Goal: Task Accomplishment & Management: Manage account settings

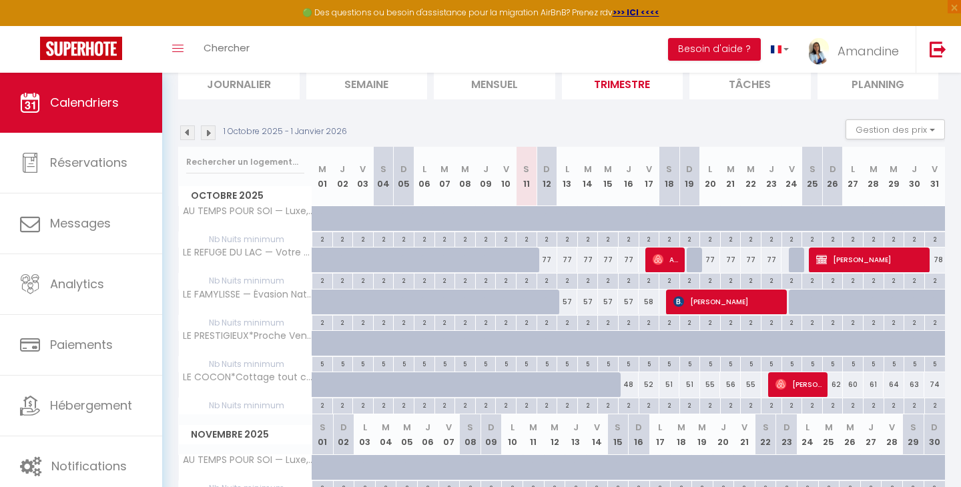
scroll to position [96, 0]
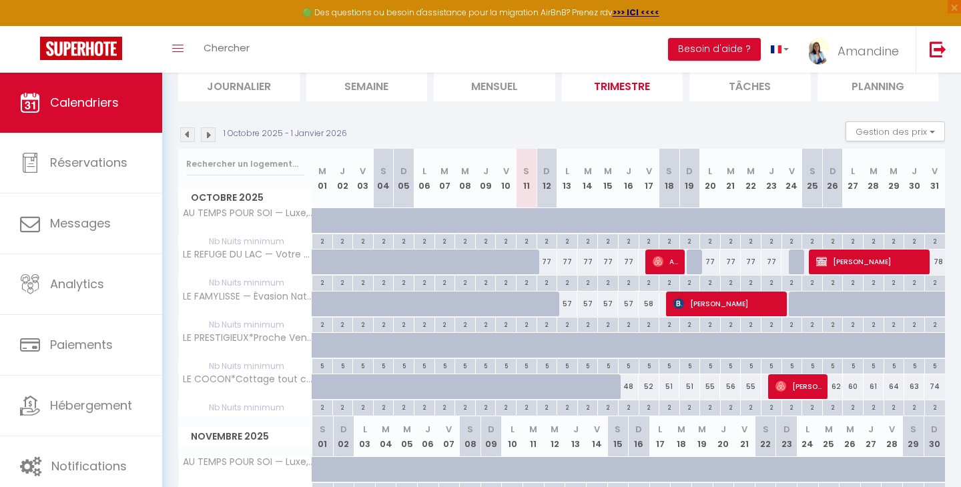
click at [721, 305] on span "[PERSON_NAME]" at bounding box center [728, 303] width 110 height 25
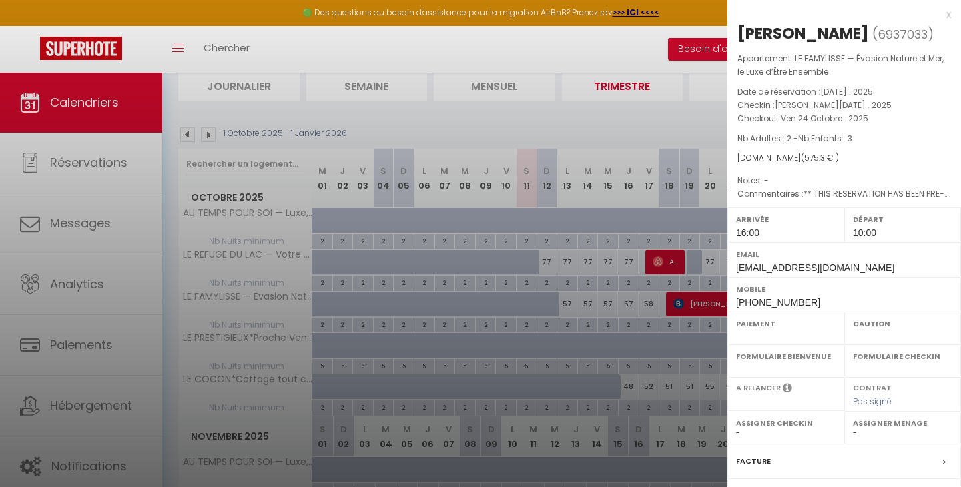
select select "OK"
select select "KO"
select select "1"
select select "0"
select select "1"
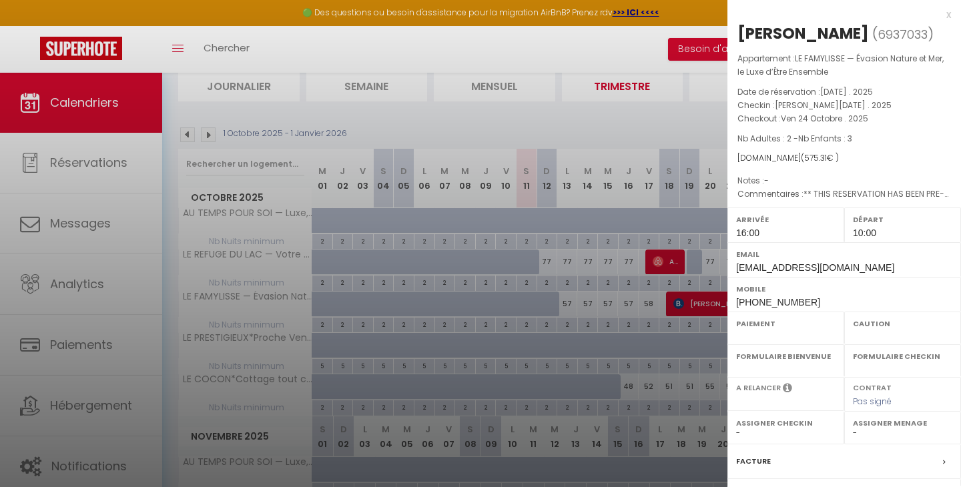
select select
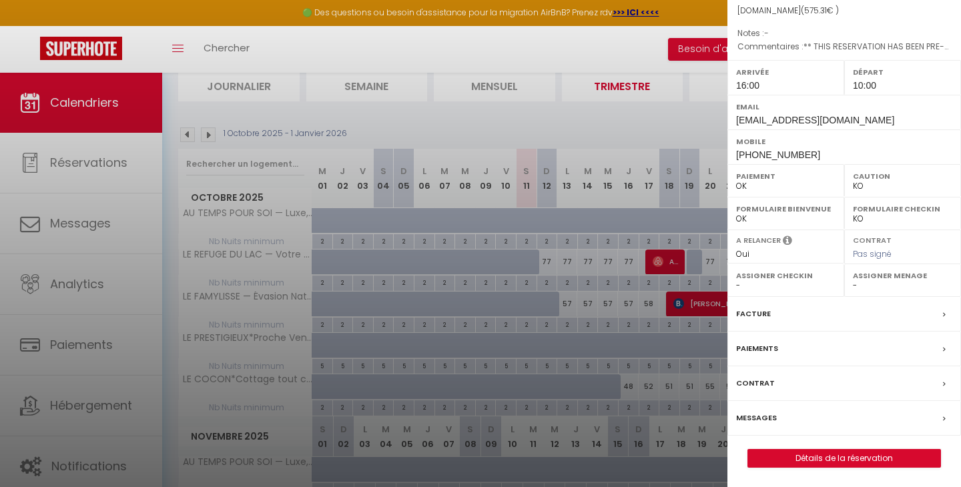
click at [575, 133] on div at bounding box center [480, 243] width 961 height 487
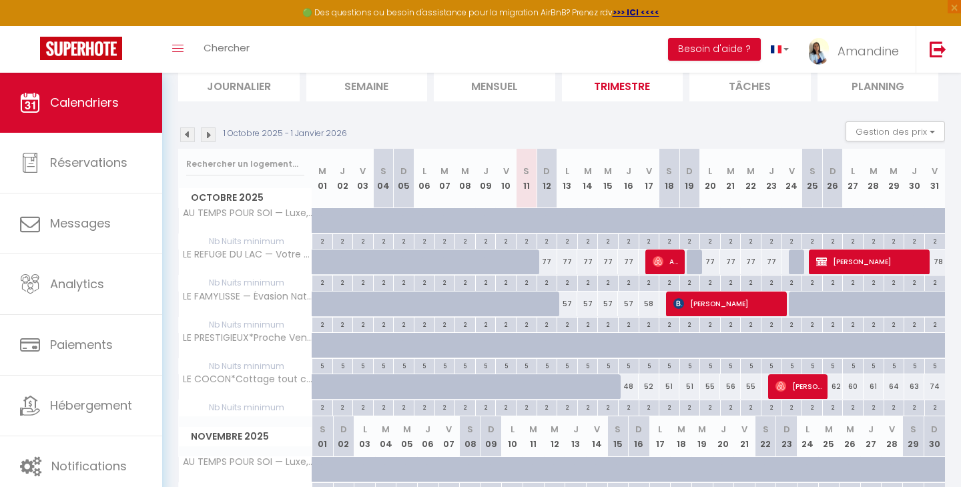
click at [754, 308] on span "[PERSON_NAME]" at bounding box center [728, 303] width 110 height 25
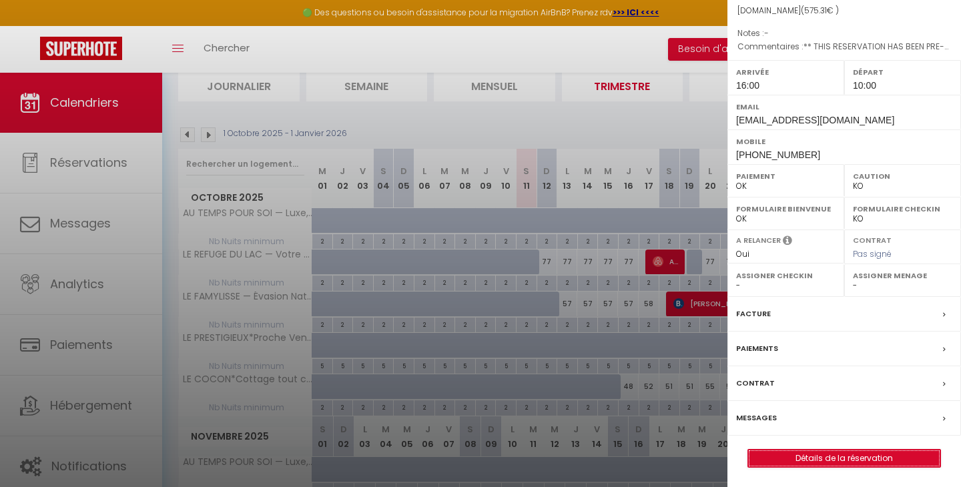
click at [857, 460] on link "Détails de la réservation" at bounding box center [844, 458] width 192 height 17
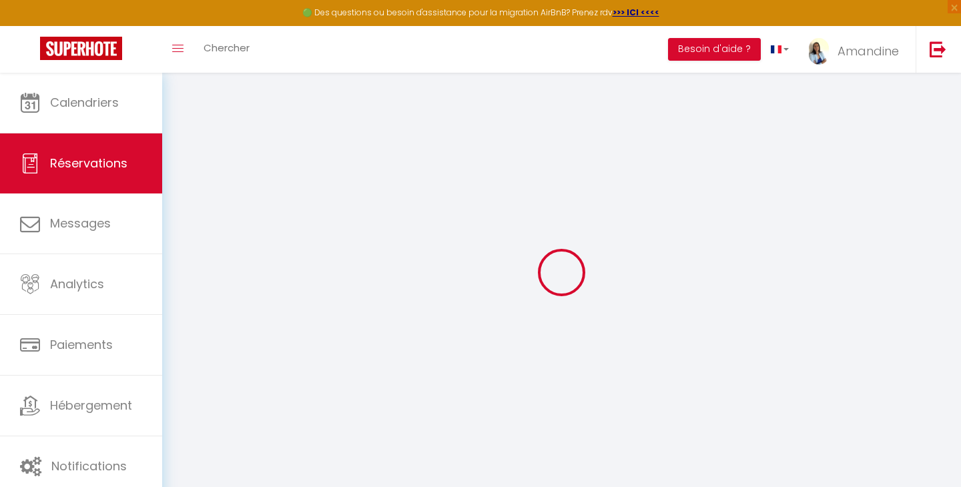
select select
checkbox input "false"
select select
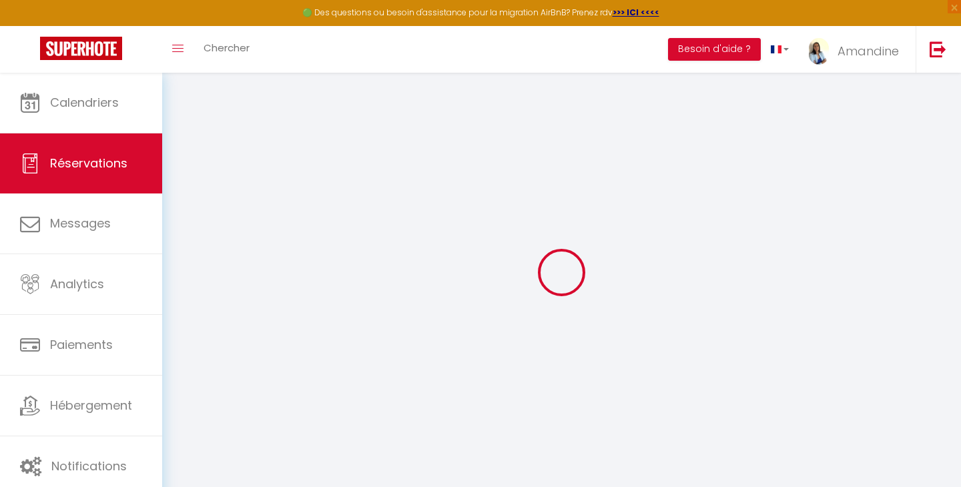
checkbox input "false"
type textarea "** THIS RESERVATION HAS BEEN PRE-PAID ** Reservation has a cancellation grace p…"
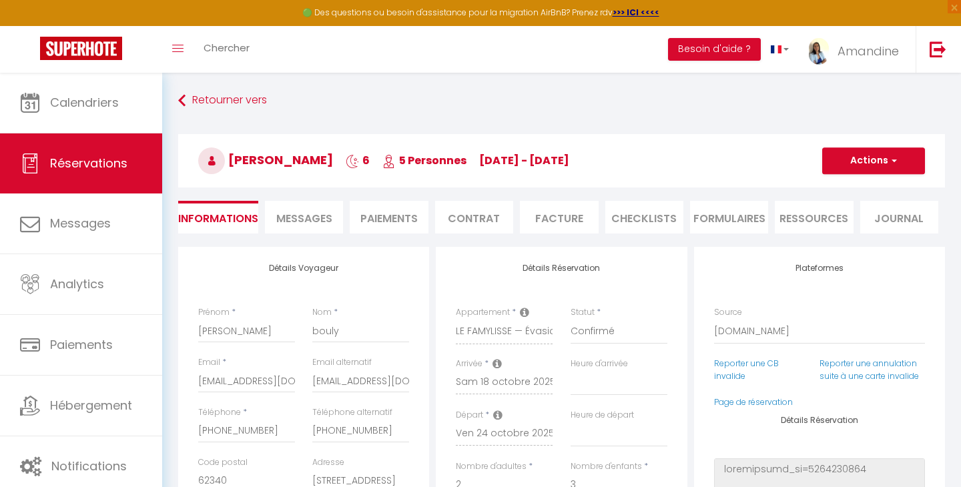
type input "75"
type input "21.58"
select select
checkbox input "false"
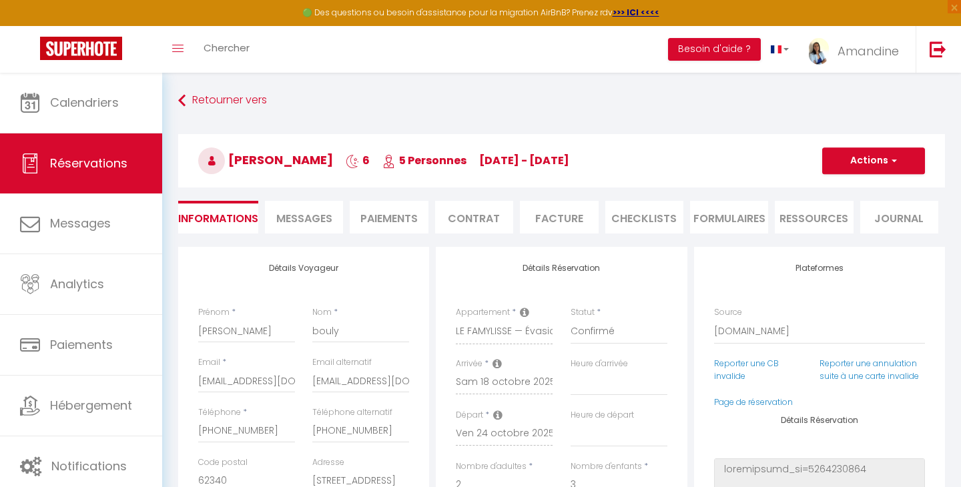
select select "16:00"
select select "10:00"
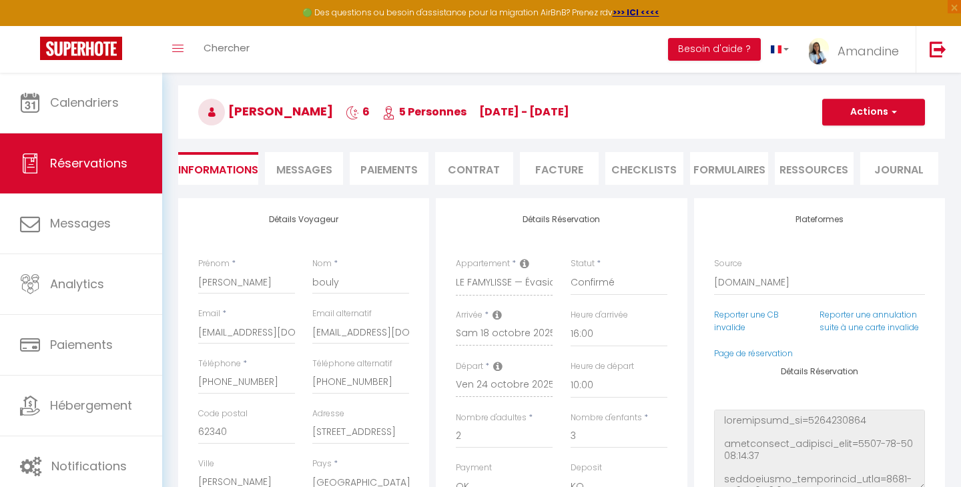
scroll to position [32, 0]
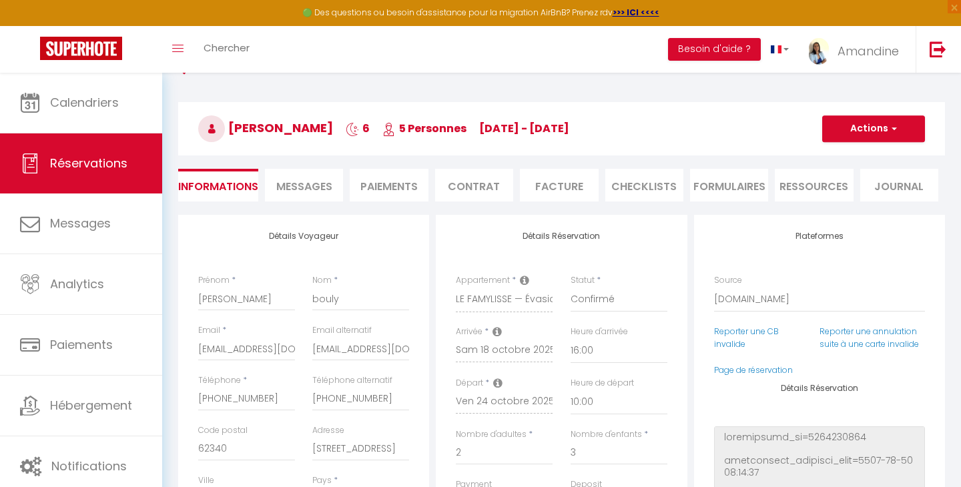
click at [313, 187] on span "Messages" at bounding box center [304, 186] width 56 height 15
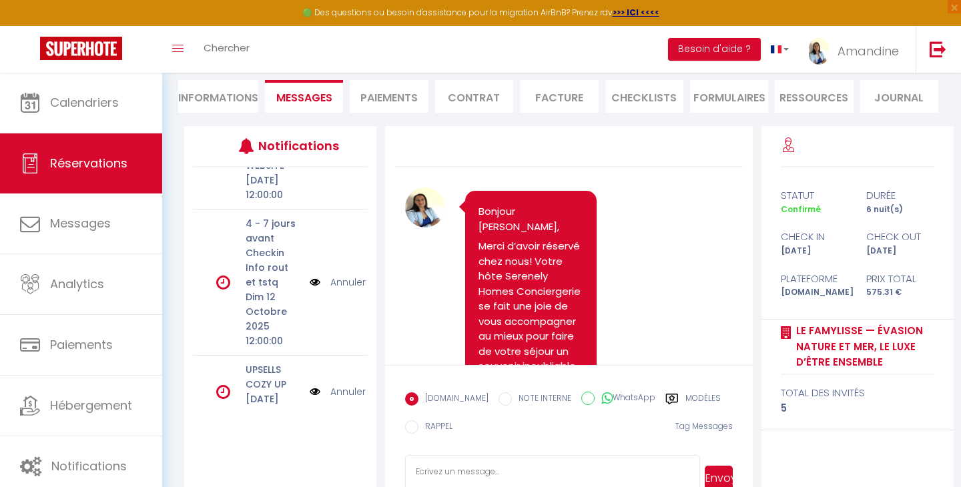
scroll to position [128, 0]
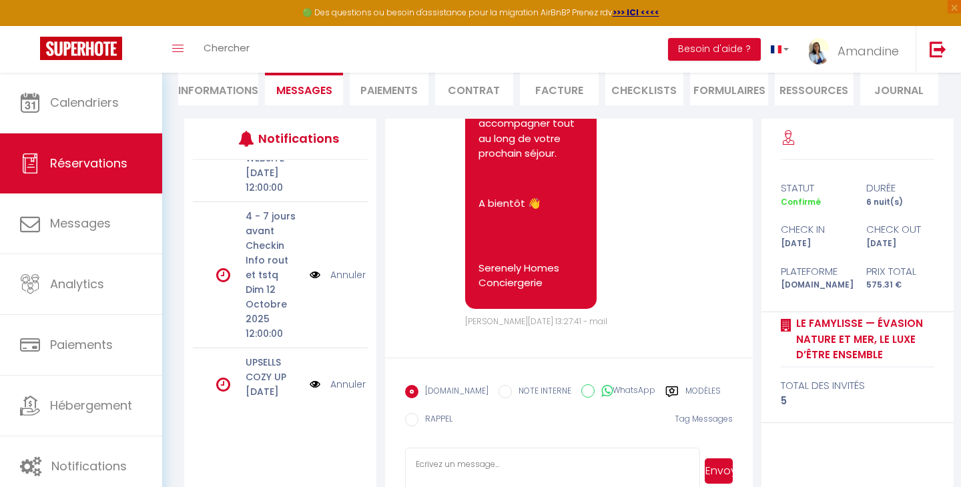
scroll to position [986, 0]
click at [175, 301] on div "Retourner vers [PERSON_NAME] 6 5 Personnes [DATE] - [DATE] Actions Enregistrer …" at bounding box center [561, 232] width 799 height 575
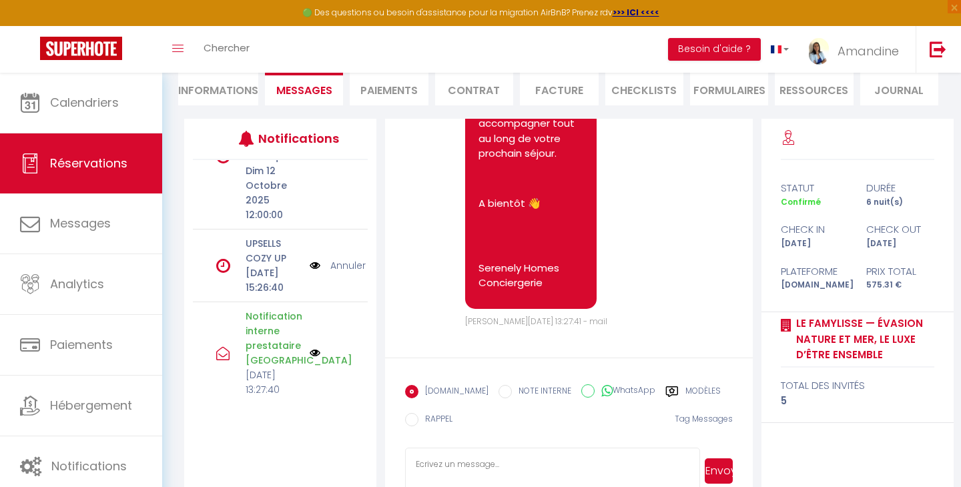
scroll to position [1064, 0]
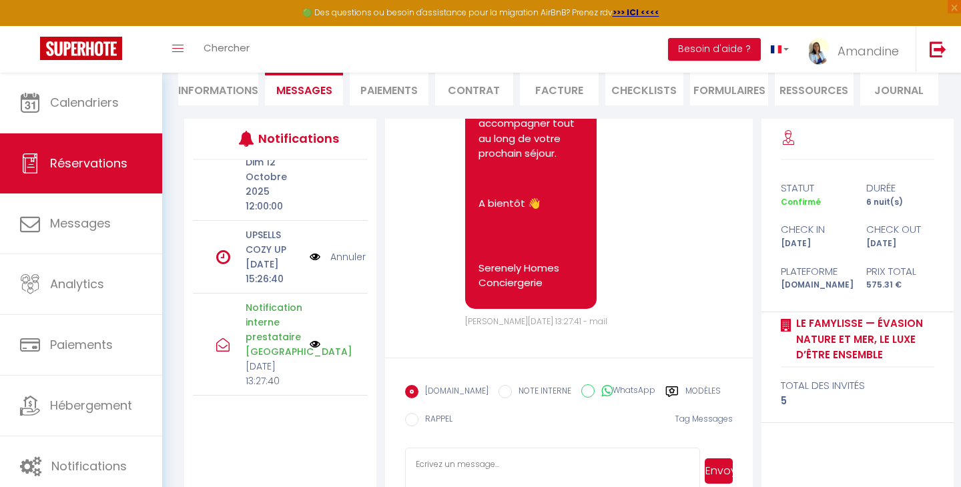
click at [173, 256] on div "Retourner vers [PERSON_NAME] 6 5 Personnes [DATE] - [DATE] Actions Enregistrer …" at bounding box center [561, 232] width 799 height 575
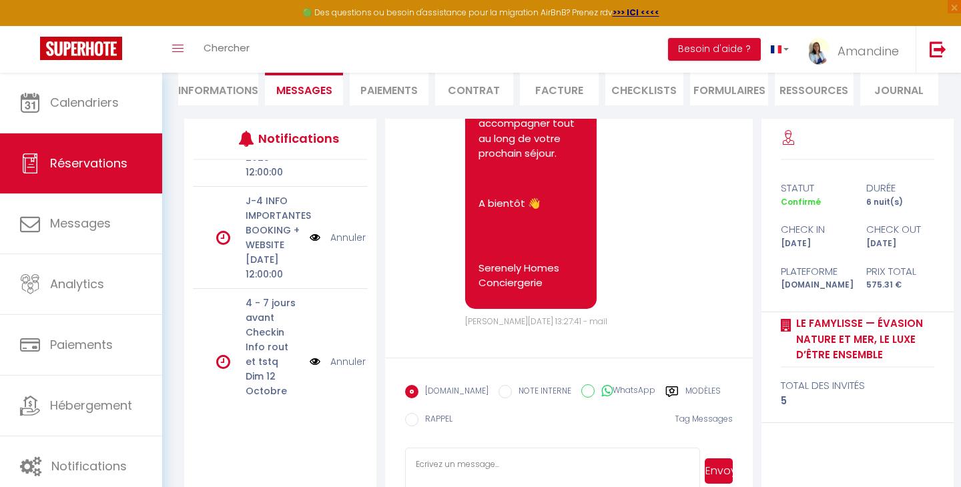
scroll to position [848, 0]
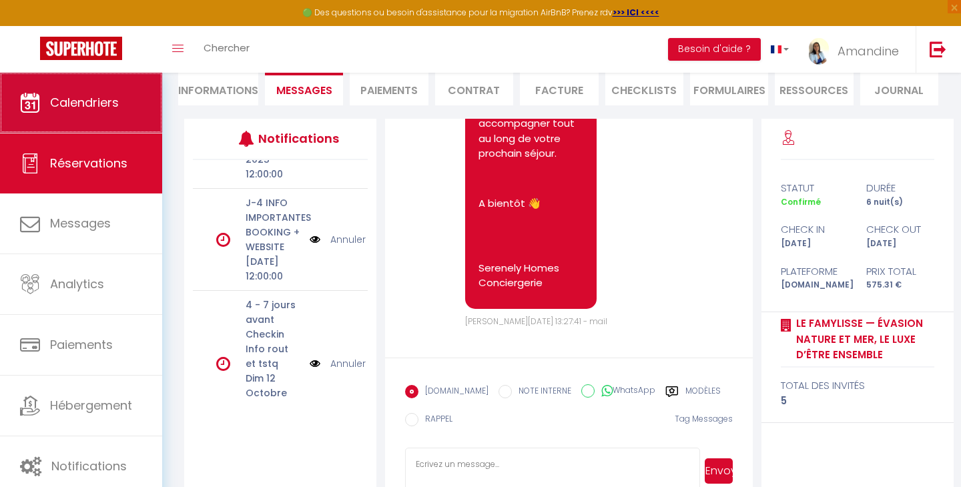
click at [81, 85] on link "Calendriers" at bounding box center [81, 103] width 162 height 60
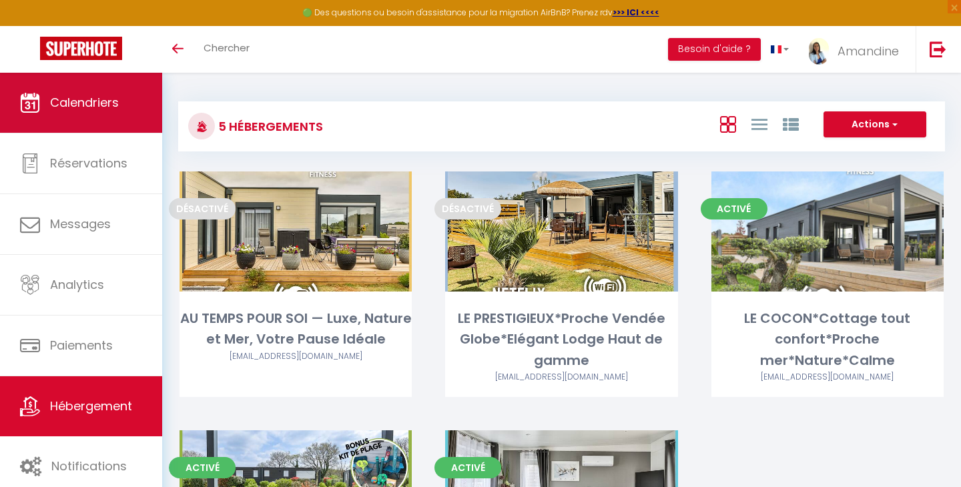
click at [95, 109] on span "Calendriers" at bounding box center [84, 102] width 69 height 17
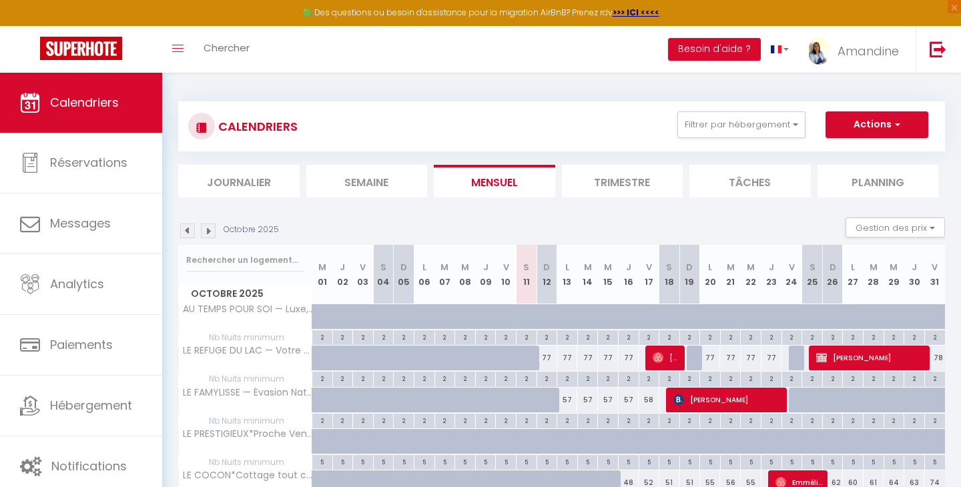
click at [704, 402] on span "[PERSON_NAME]" at bounding box center [728, 399] width 110 height 25
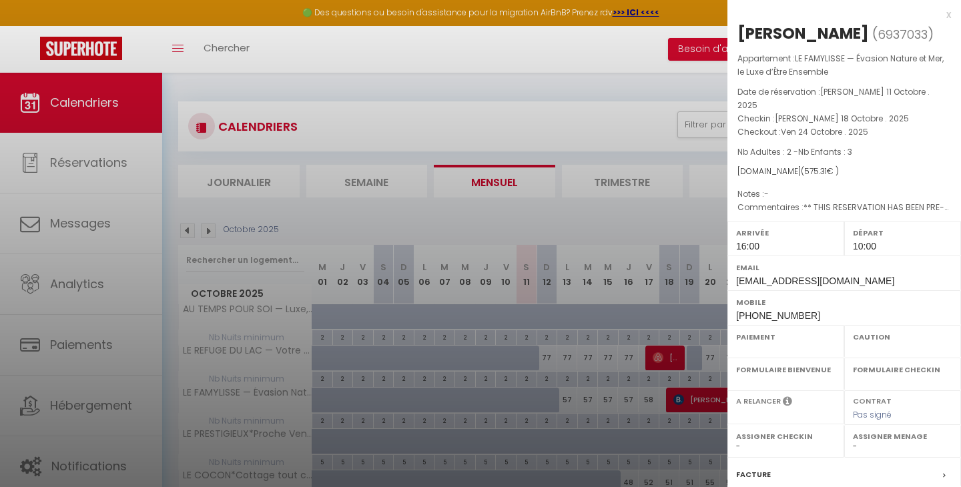
select select "OK"
select select "KO"
select select "1"
select select "0"
select select "1"
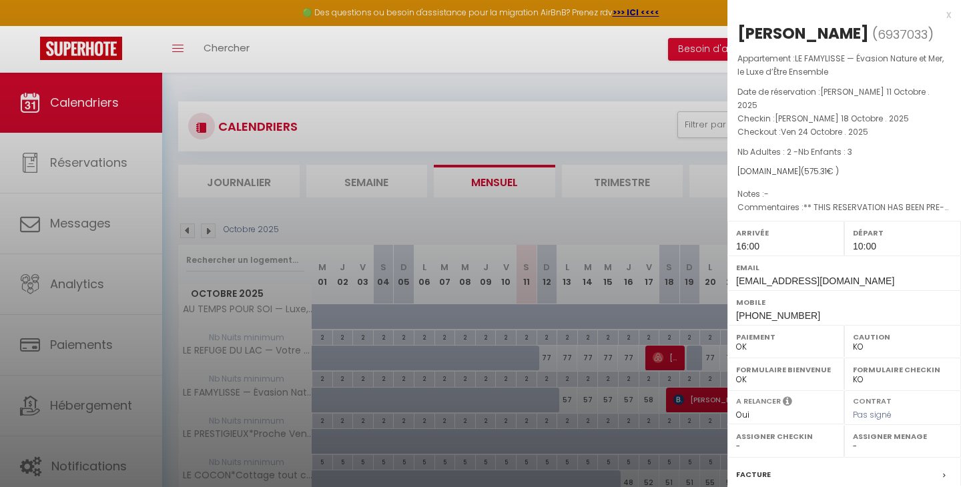
select select
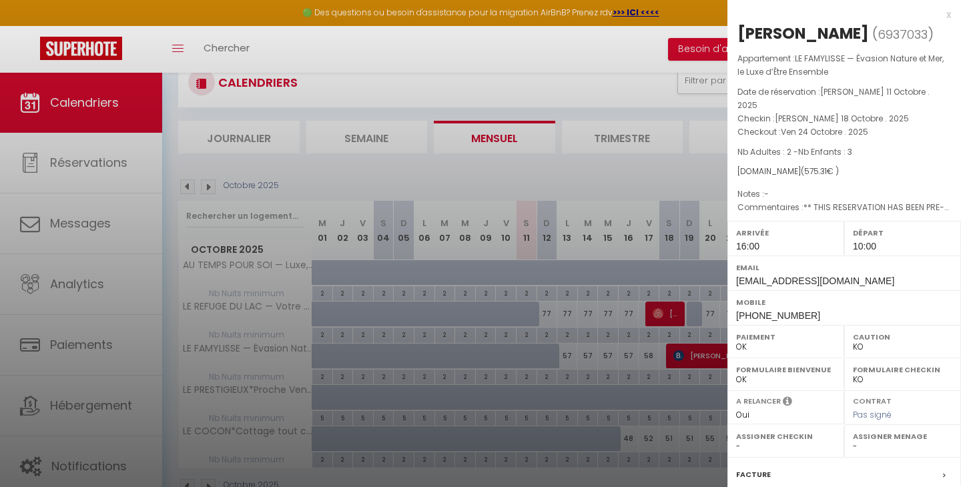
scroll to position [80, 0]
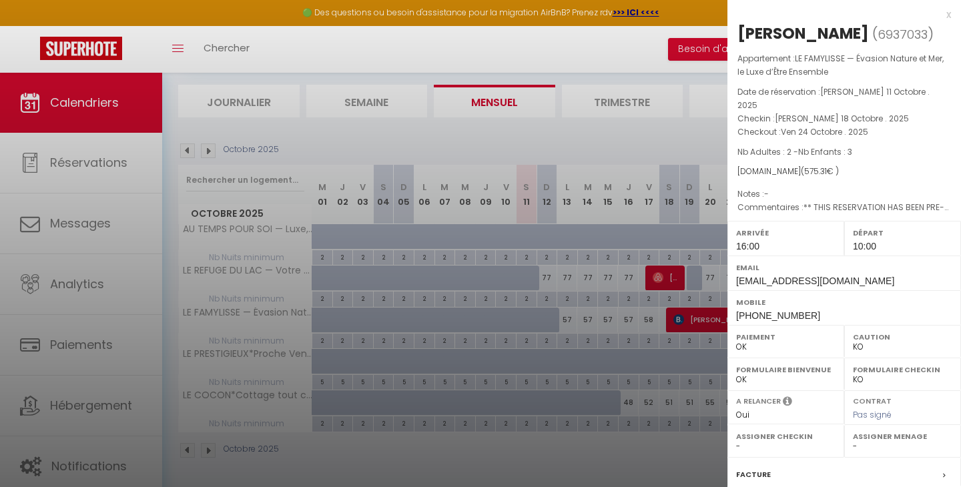
click at [868, 460] on div "Facture" at bounding box center [844, 475] width 234 height 35
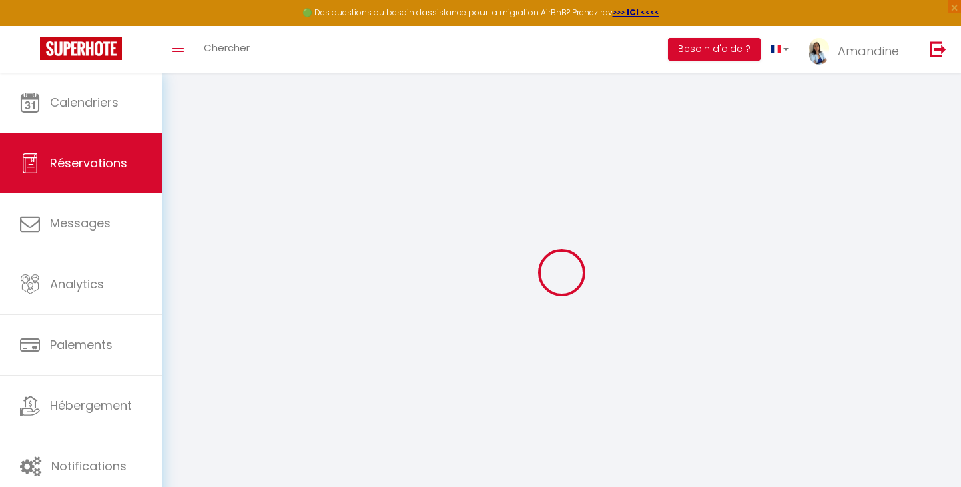
scroll to position [32, 0]
click at [71, 163] on span "Réservations" at bounding box center [88, 163] width 77 height 17
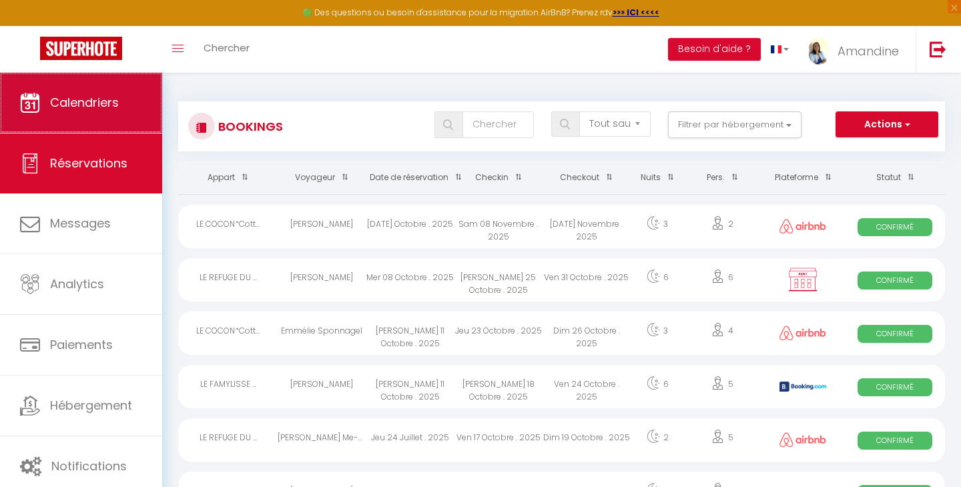
click at [105, 103] on span "Calendriers" at bounding box center [84, 102] width 69 height 17
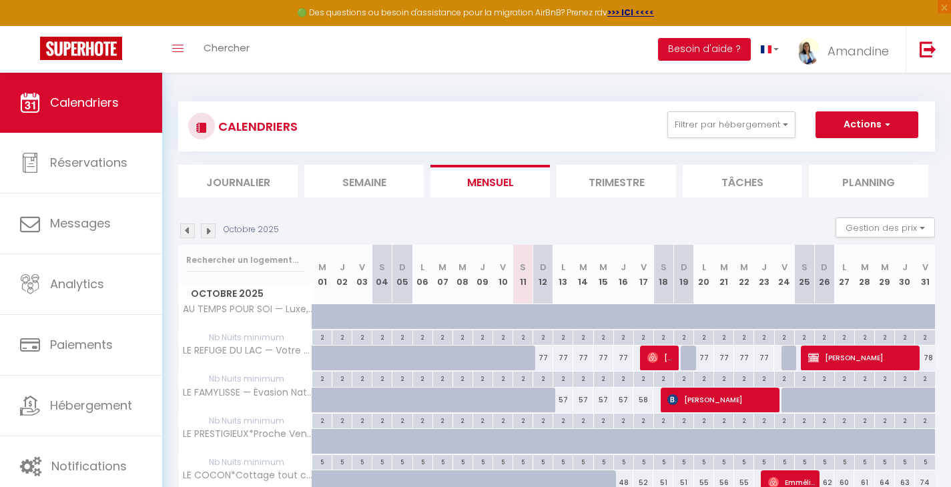
click at [699, 398] on span "[PERSON_NAME]" at bounding box center [722, 399] width 110 height 25
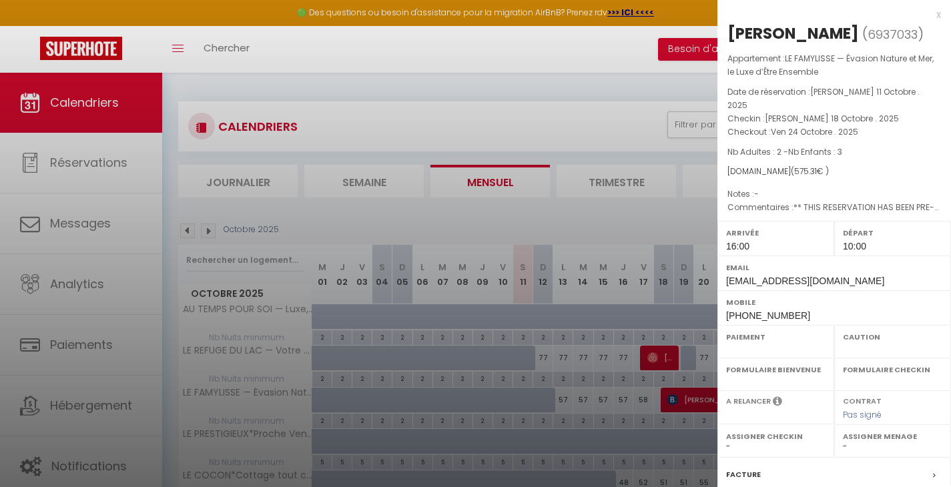
select select "OK"
select select "KO"
select select "1"
select select "0"
select select "1"
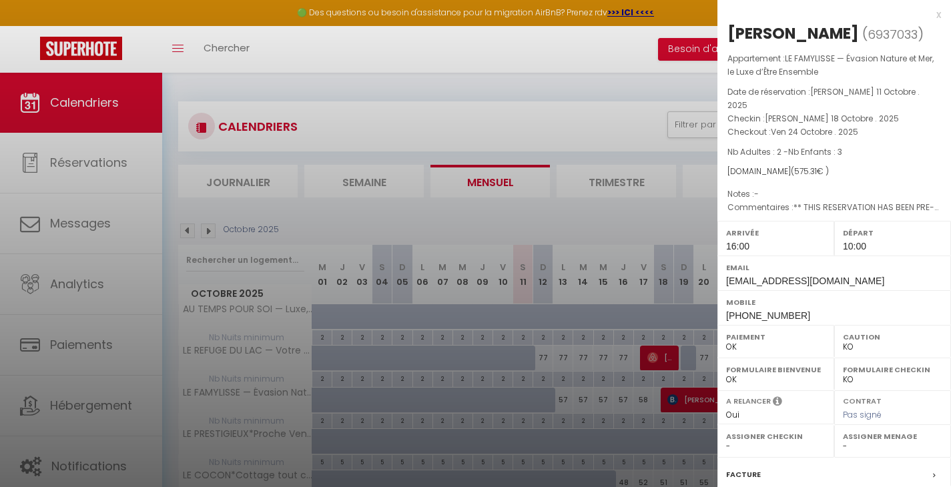
select select
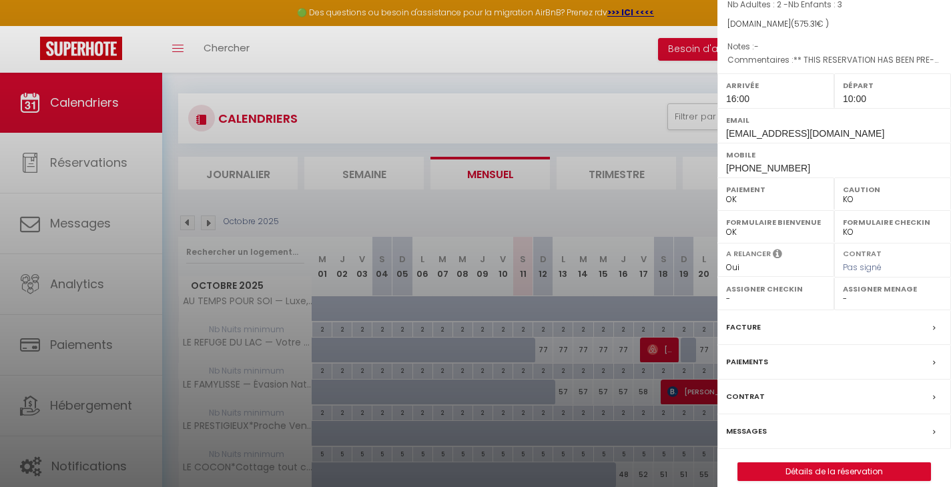
scroll to position [80, 0]
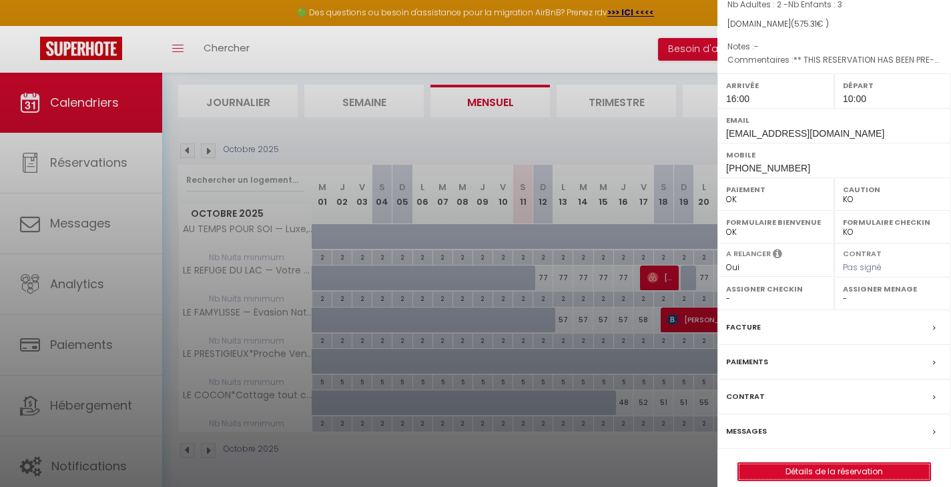
click at [815, 463] on link "Détails de la réservation" at bounding box center [834, 471] width 192 height 17
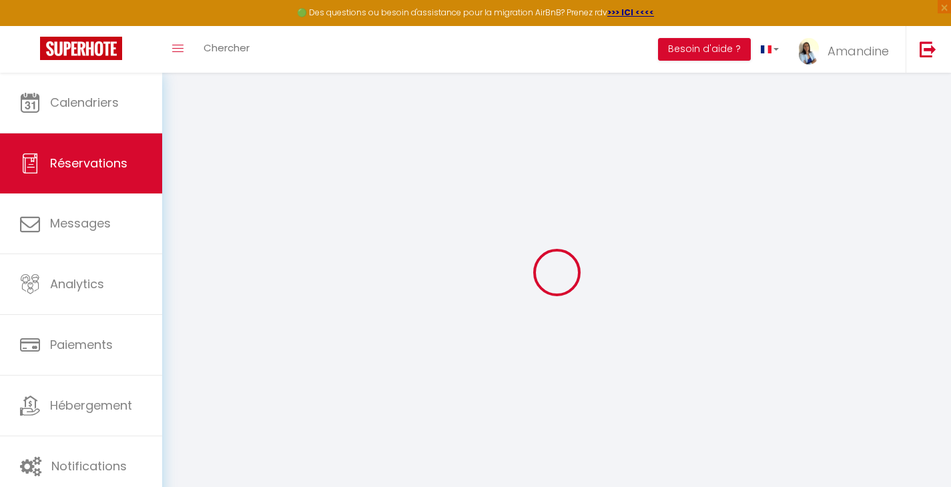
type input "[PERSON_NAME]"
type input "bouly"
type input "[EMAIL_ADDRESS][DOMAIN_NAME]"
type input "[PHONE_NUMBER]"
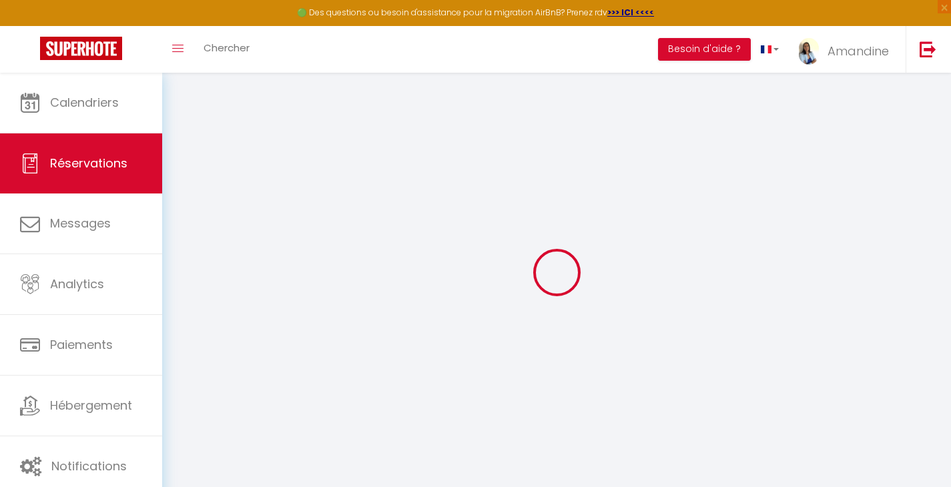
type input "[PHONE_NUMBER]"
type input "62340"
type input "[STREET_ADDRESS]"
type input "[PERSON_NAME]"
select select "FR"
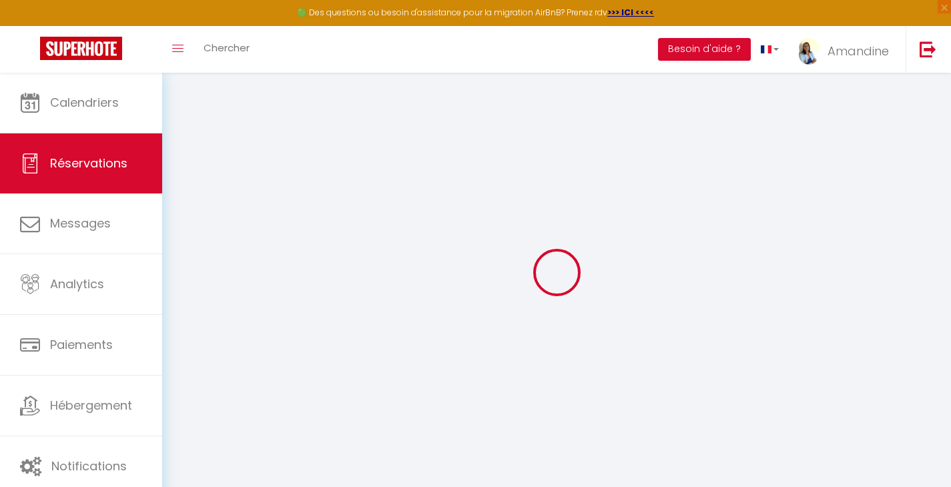
type input "86.33"
type input "83.06"
type input "8.05"
select select "64829"
select select "1"
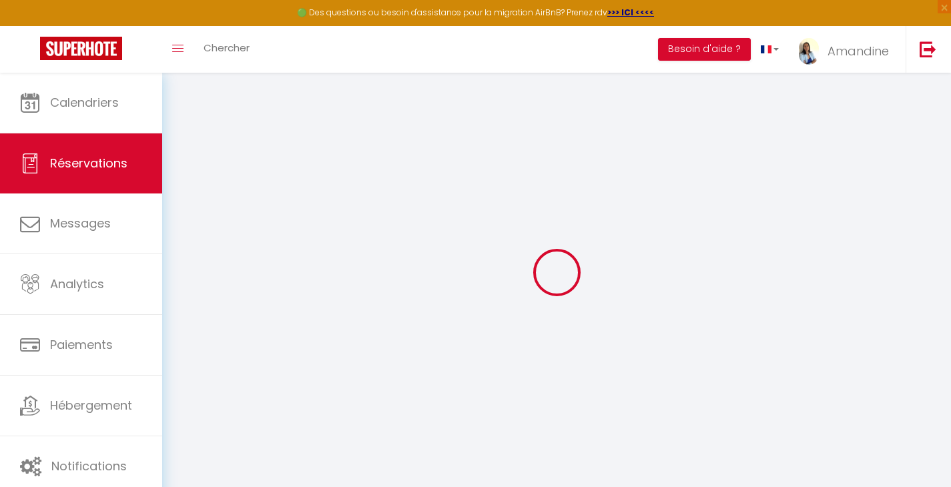
select select
type input "2"
type input "3"
select select "12"
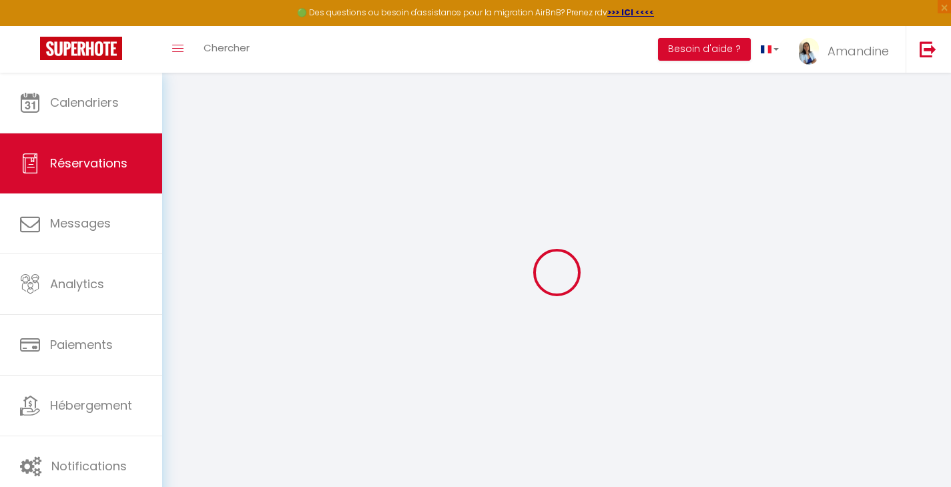
select select "14"
type input "392.4"
checkbox input "false"
type input "0"
select select "2"
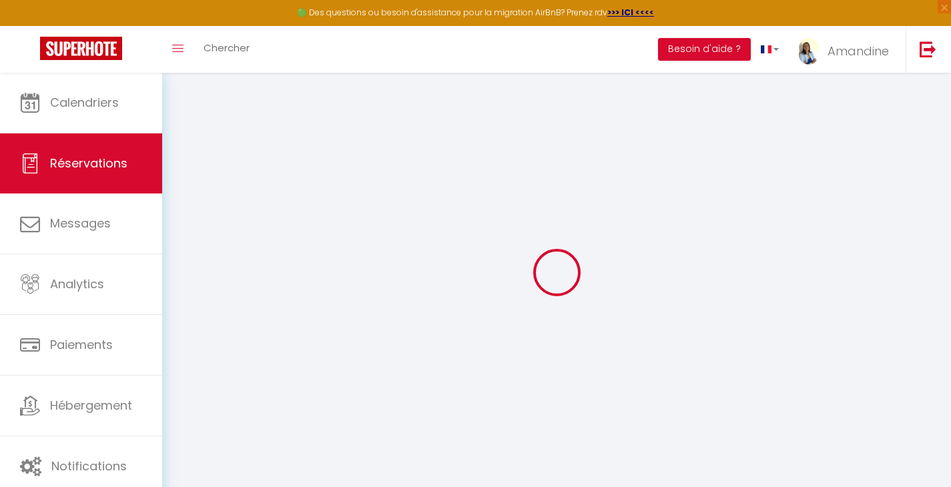
type input "0"
select select
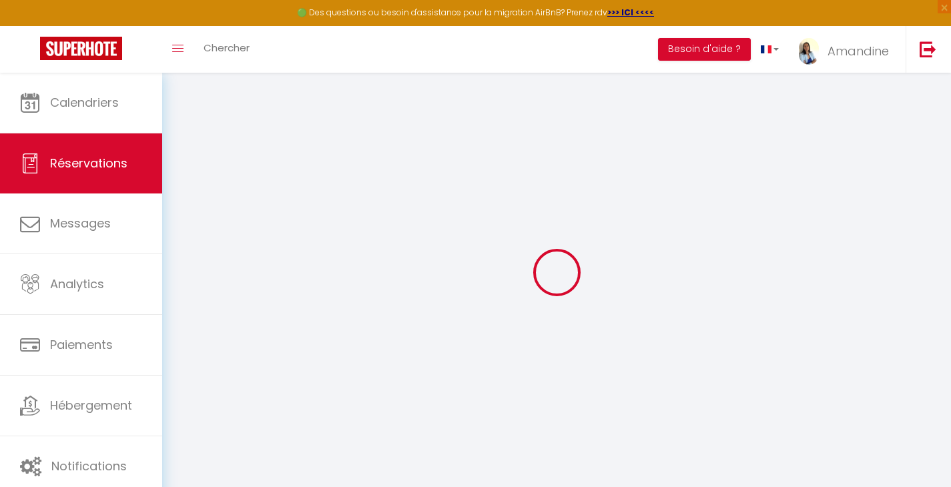
checkbox input "false"
select select
checkbox input "false"
type textarea "** THIS RESERVATION HAS BEEN PRE-PAID ** Reservation has a cancellation grace p…"
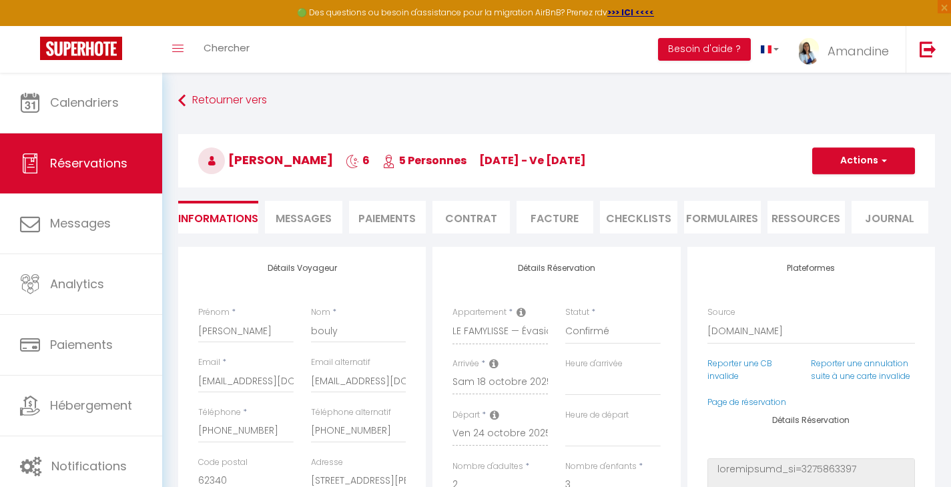
type input "75"
type input "21.58"
select select
checkbox input "false"
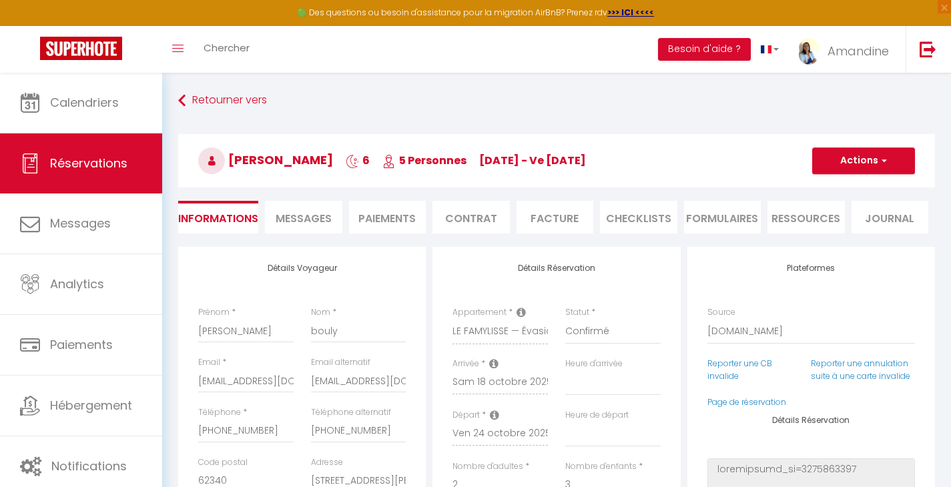
select select "16:00"
select select "10:00"
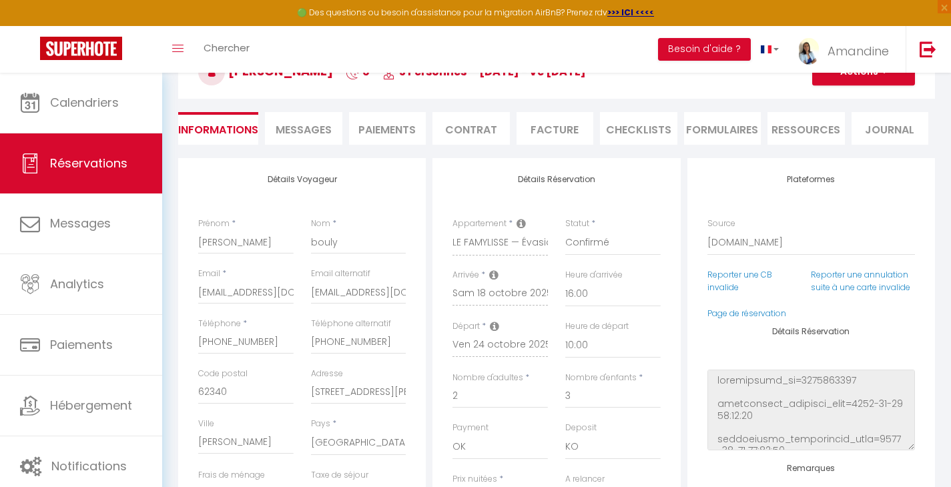
scroll to position [85, 0]
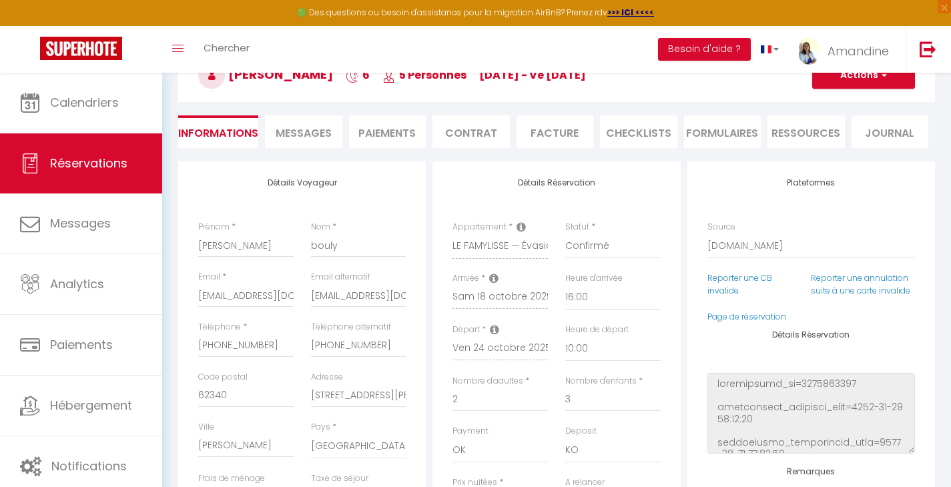
click at [303, 139] on span "Messages" at bounding box center [304, 132] width 56 height 15
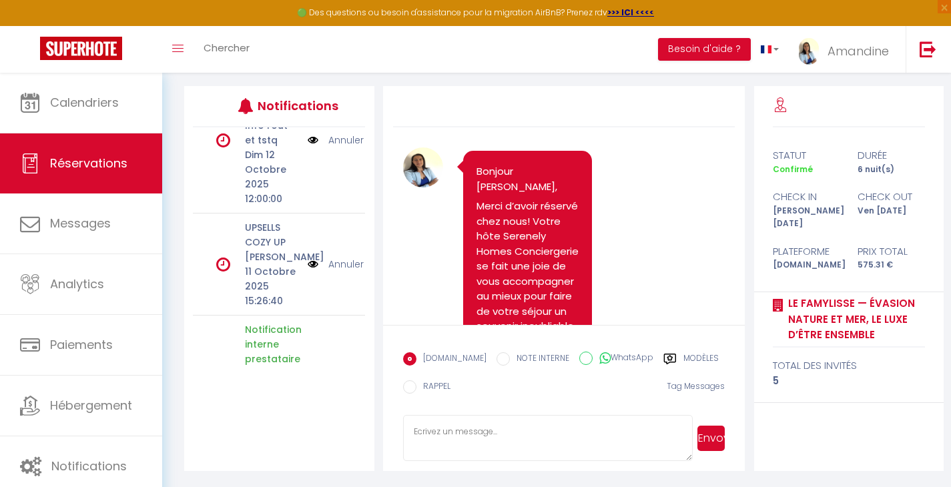
scroll to position [1072, 0]
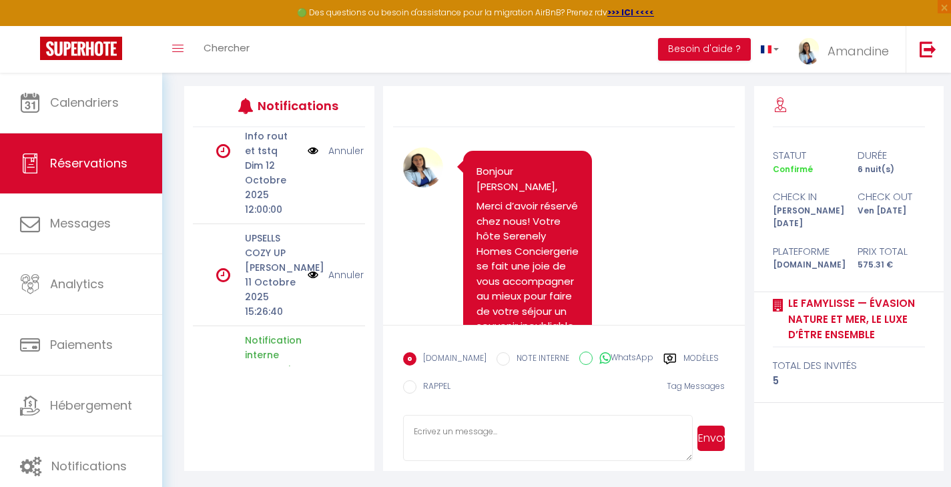
click at [308, 280] on img at bounding box center [313, 275] width 11 height 15
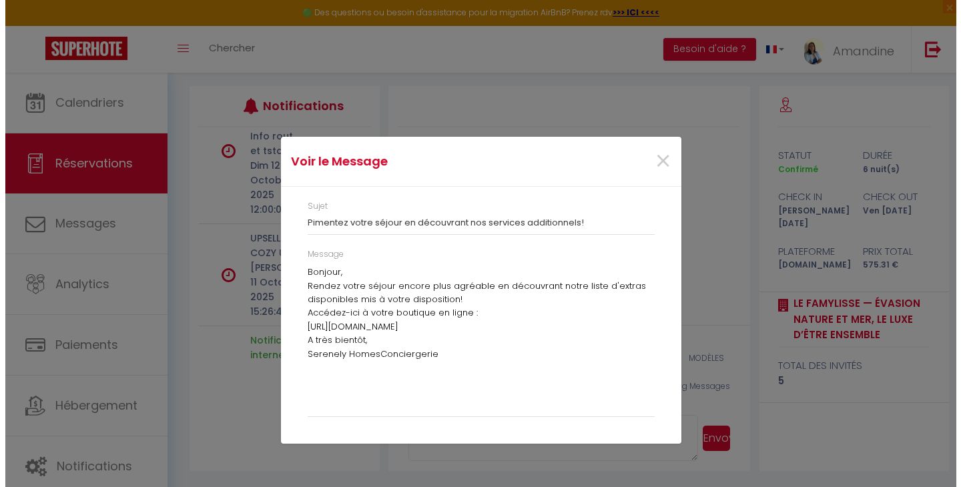
scroll to position [1058, 0]
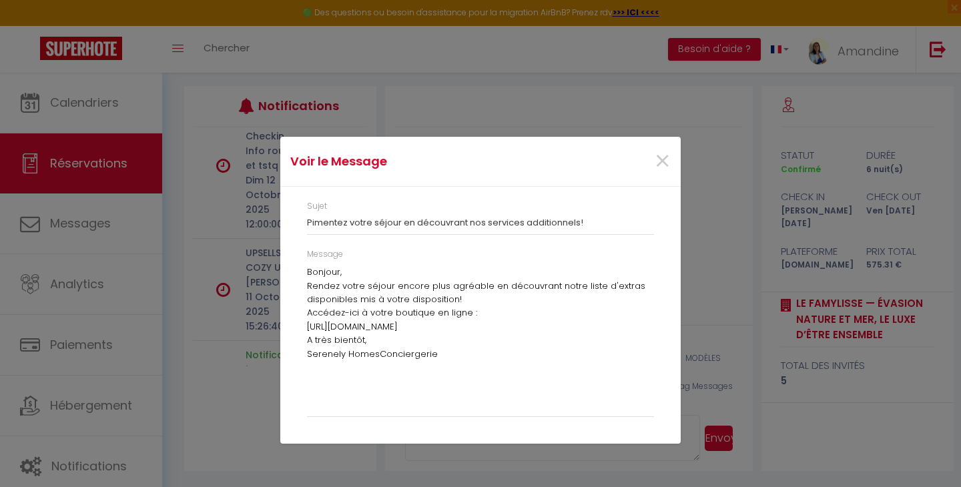
click at [306, 324] on div "Message Bonjour, Rendez votre séjour encore plus agréable en découvrant notre l…" at bounding box center [480, 339] width 364 height 182
drag, startPoint x: 307, startPoint y: 326, endPoint x: 610, endPoint y: 331, distance: 303.0
click at [610, 331] on p "Accédez-ici à votre boutique en ligne : https://app.cozyup.com/c/5f08ec07-3400-…" at bounding box center [480, 319] width 347 height 27
copy p "https://app.cozyup.com/c/5f08ec07-3400-4f43-9343-0f12c6e781ce"
click at [386, 300] on p "Rendez votre séjour encore plus agréable en découvrant notre liste d'extras dis…" at bounding box center [480, 293] width 347 height 27
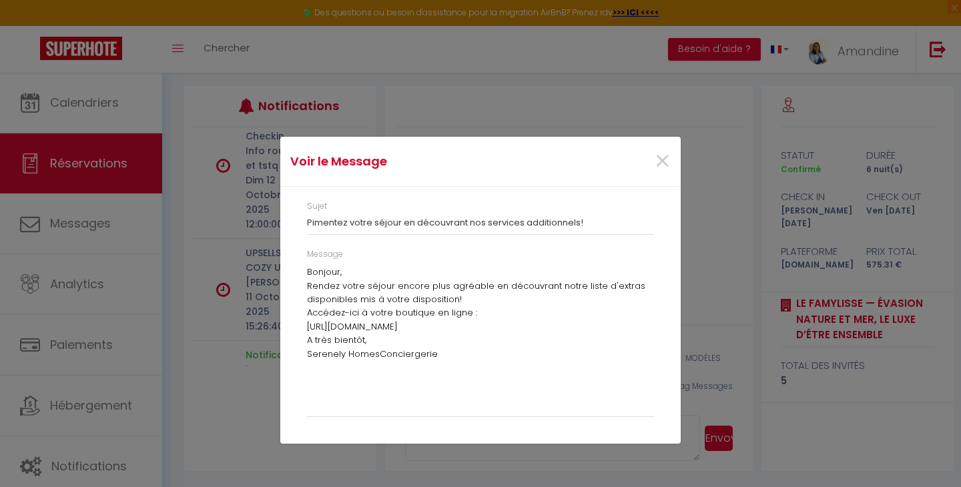
drag, startPoint x: 308, startPoint y: 312, endPoint x: 596, endPoint y: 328, distance: 288.0
click at [596, 328] on p "Accédez-ici à votre boutique en ligne : https://app.cozyup.com/c/5f08ec07-3400-…" at bounding box center [480, 319] width 347 height 27
copy p "Accédez-ici à votre boutique en ligne : https://app.cozyup.com/c/5f08ec07-3400-…"
